Goal: Information Seeking & Learning: Learn about a topic

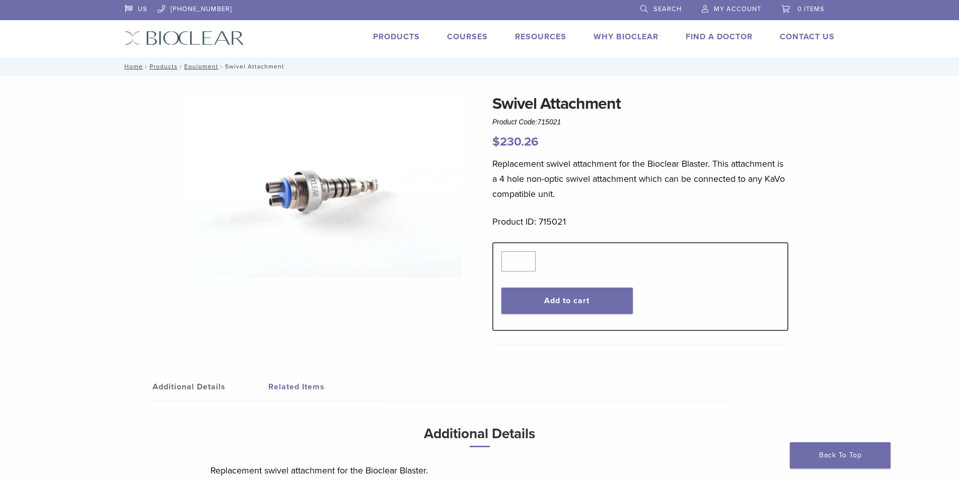
click at [287, 198] on img at bounding box center [323, 185] width 278 height 186
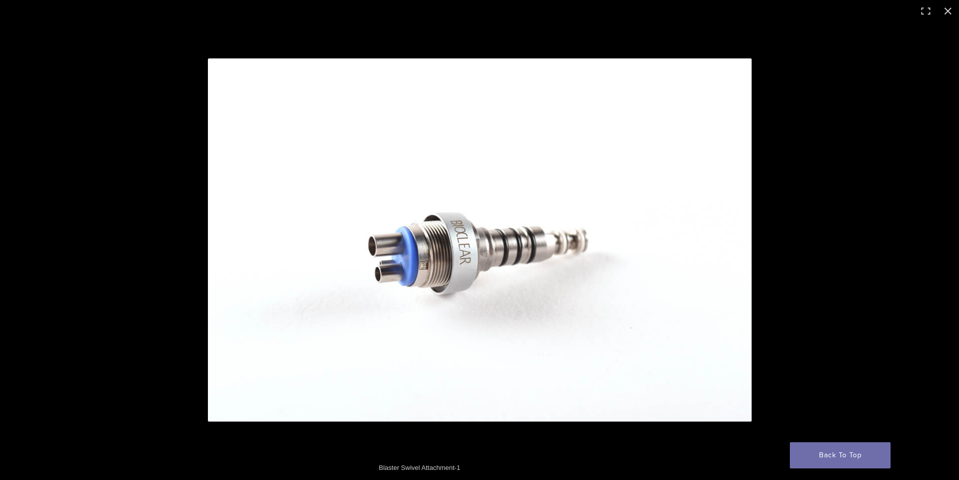
click at [628, 108] on img at bounding box center [480, 239] width 544 height 363
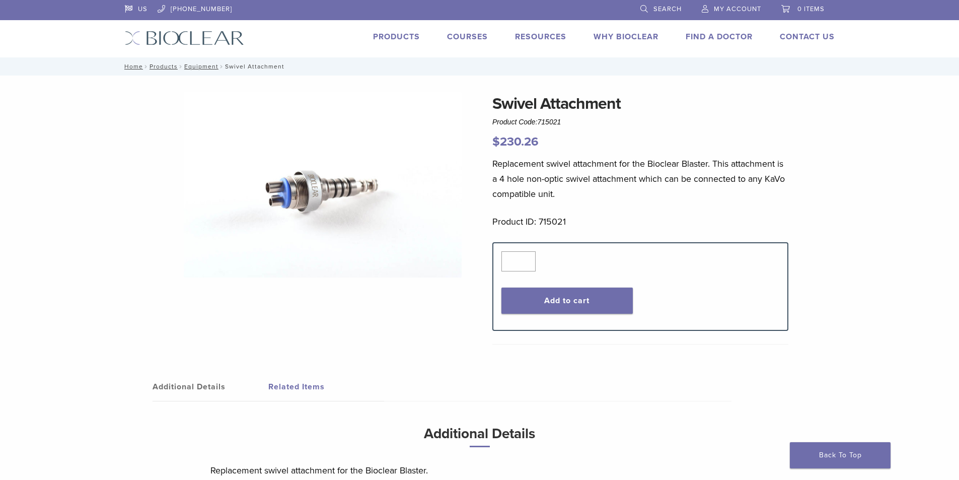
click at [178, 248] on div "Swivel Attachment Product Code: 715021 $ 230.26 Swivel Attachment Product Code:…" at bounding box center [479, 312] width 725 height 440
click at [32, 187] on div "Swivel Attachment Product Code: 715021 $ 230.26 Swivel Attachment Product Code:…" at bounding box center [479, 304] width 959 height 456
click at [281, 196] on img at bounding box center [323, 185] width 278 height 186
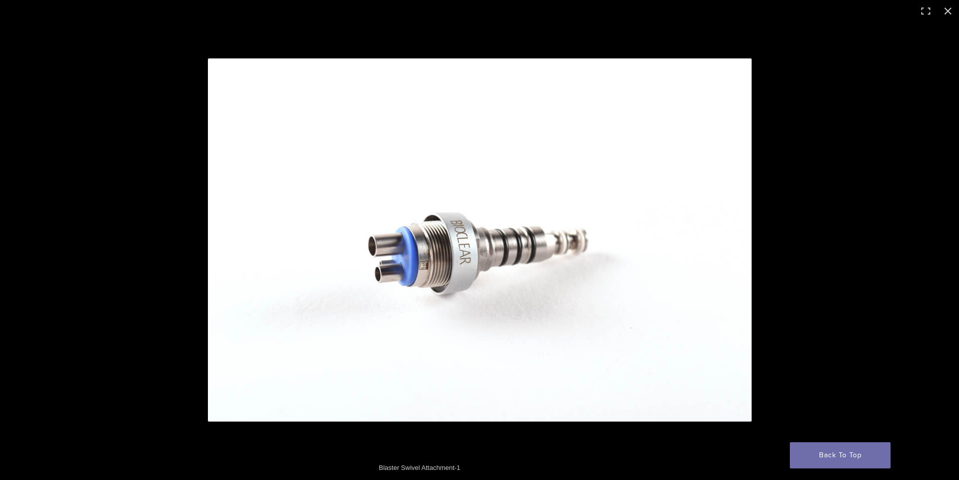
click at [281, 196] on img at bounding box center [480, 239] width 544 height 363
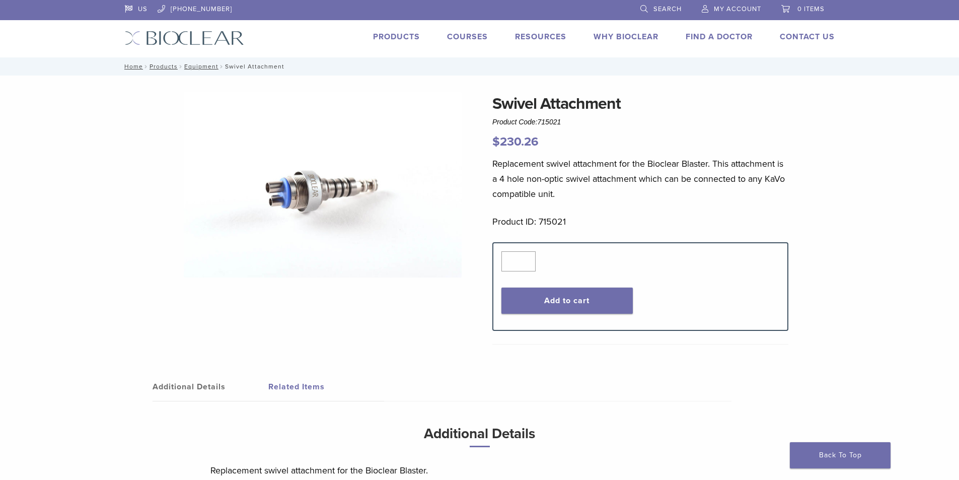
click at [281, 196] on img at bounding box center [323, 185] width 278 height 186
drag, startPoint x: 493, startPoint y: 102, endPoint x: 634, endPoint y: 110, distance: 140.7
click at [634, 110] on h1 "Swivel Attachment" at bounding box center [640, 104] width 296 height 24
click at [342, 220] on img at bounding box center [323, 185] width 278 height 186
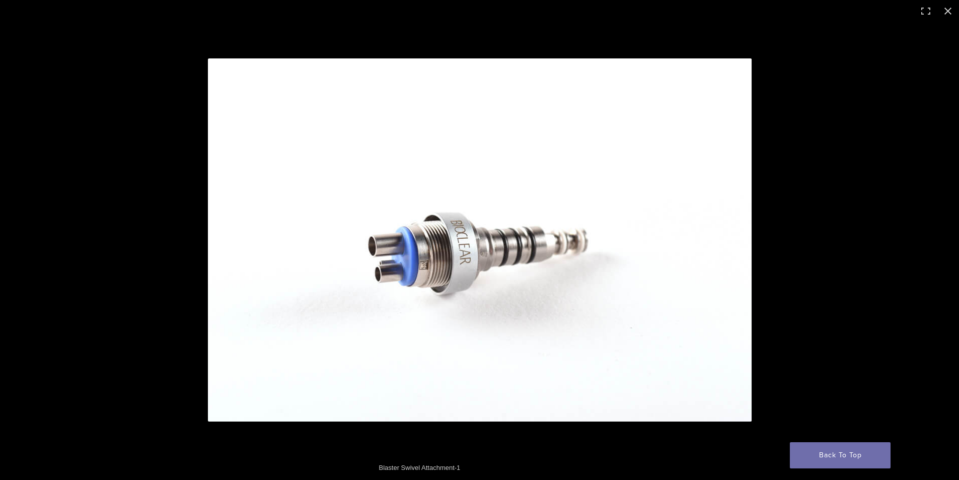
click at [494, 459] on div "Blaster Swivel Attachment-1" at bounding box center [479, 468] width 211 height 20
click at [534, 438] on div at bounding box center [607, 258] width 799 height 400
click at [918, 195] on div at bounding box center [607, 258] width 799 height 400
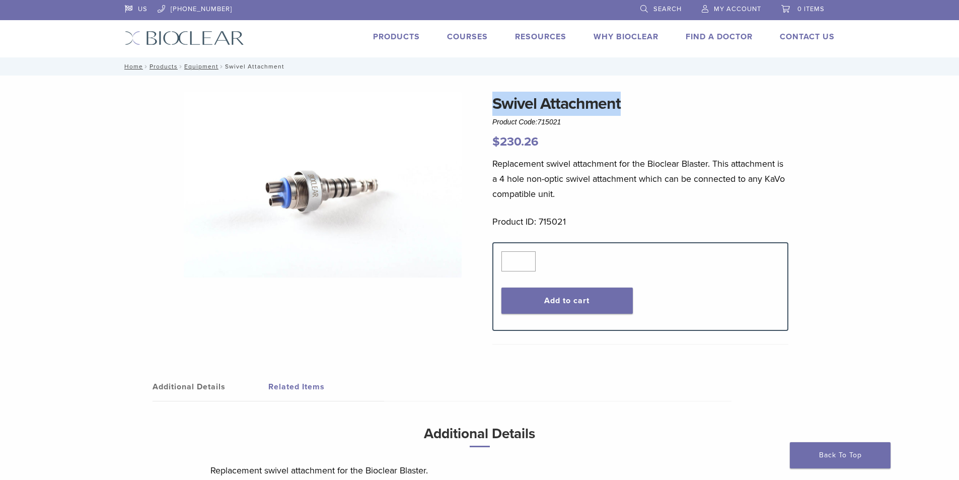
click at [320, 203] on img at bounding box center [323, 185] width 278 height 186
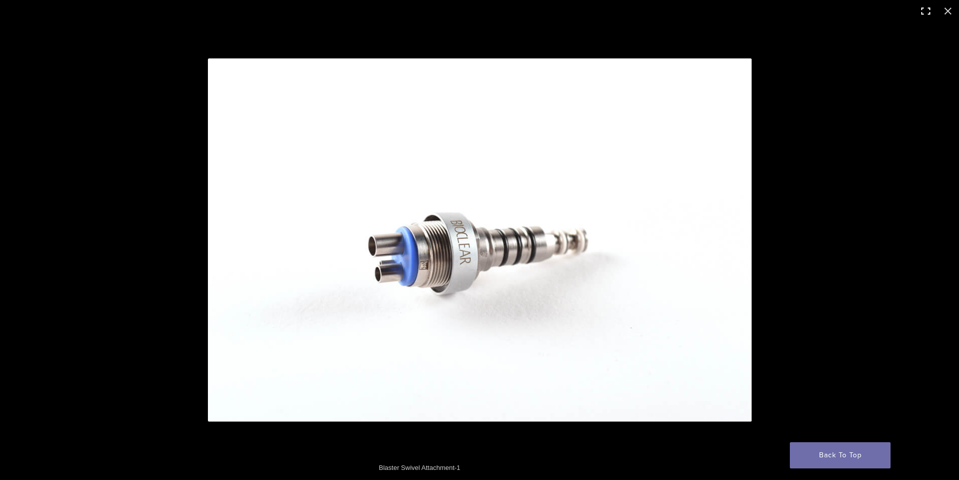
click at [919, 11] on button "Toggle fullscreen" at bounding box center [926, 11] width 22 height 22
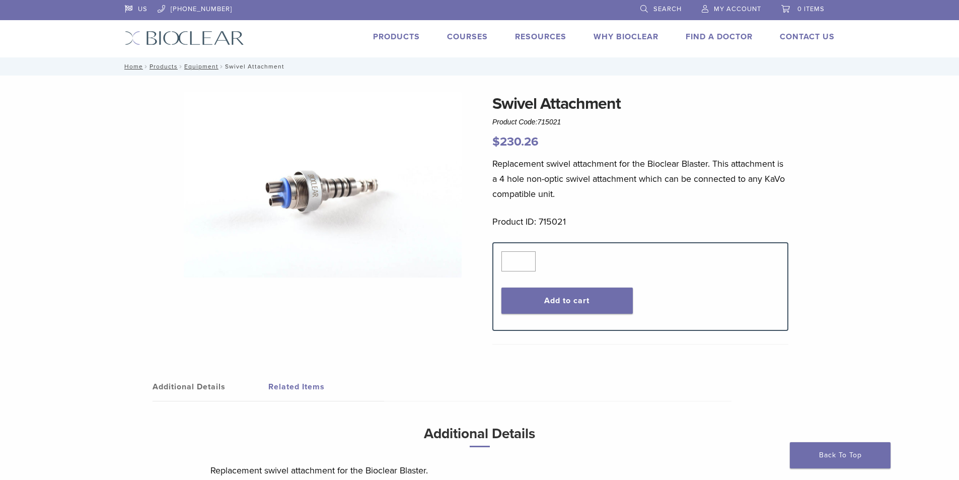
click at [833, 133] on div "Swivel Attachment Product Code: 715021 $ 230.26 Swivel Attachment Product Code:…" at bounding box center [479, 312] width 725 height 440
